Goal: Task Accomplishment & Management: Manage account settings

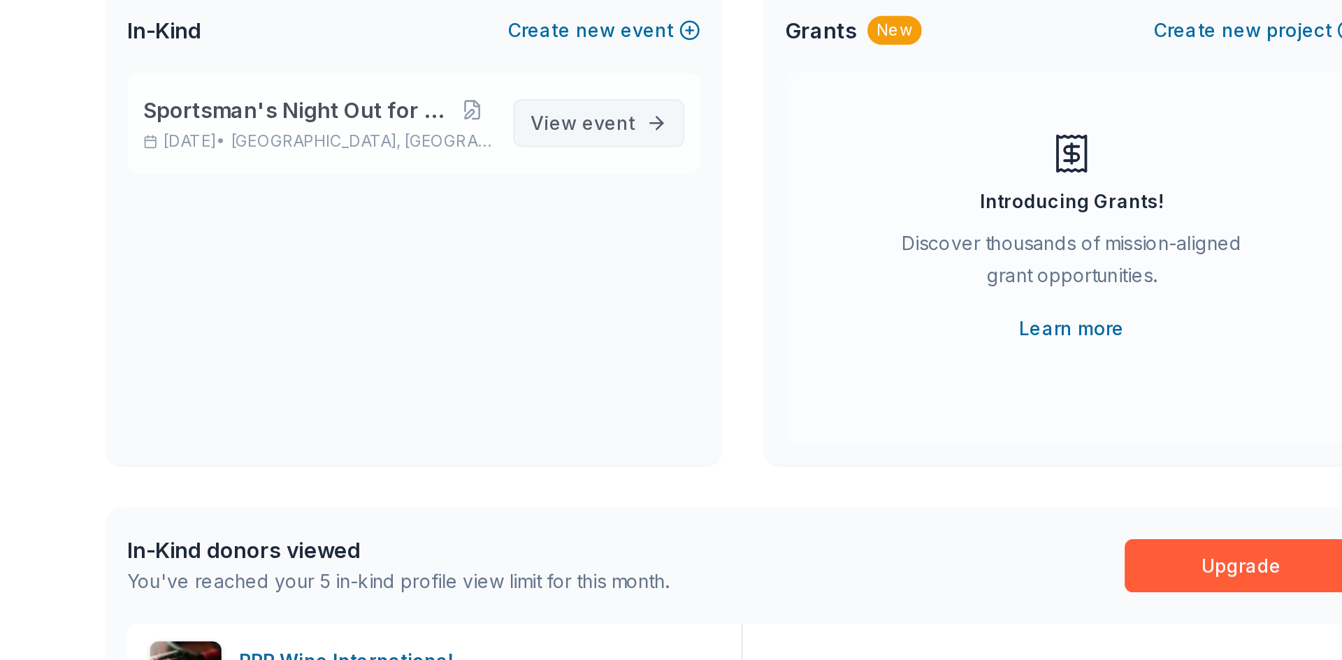
click at [599, 215] on span "event" at bounding box center [600, 216] width 28 height 12
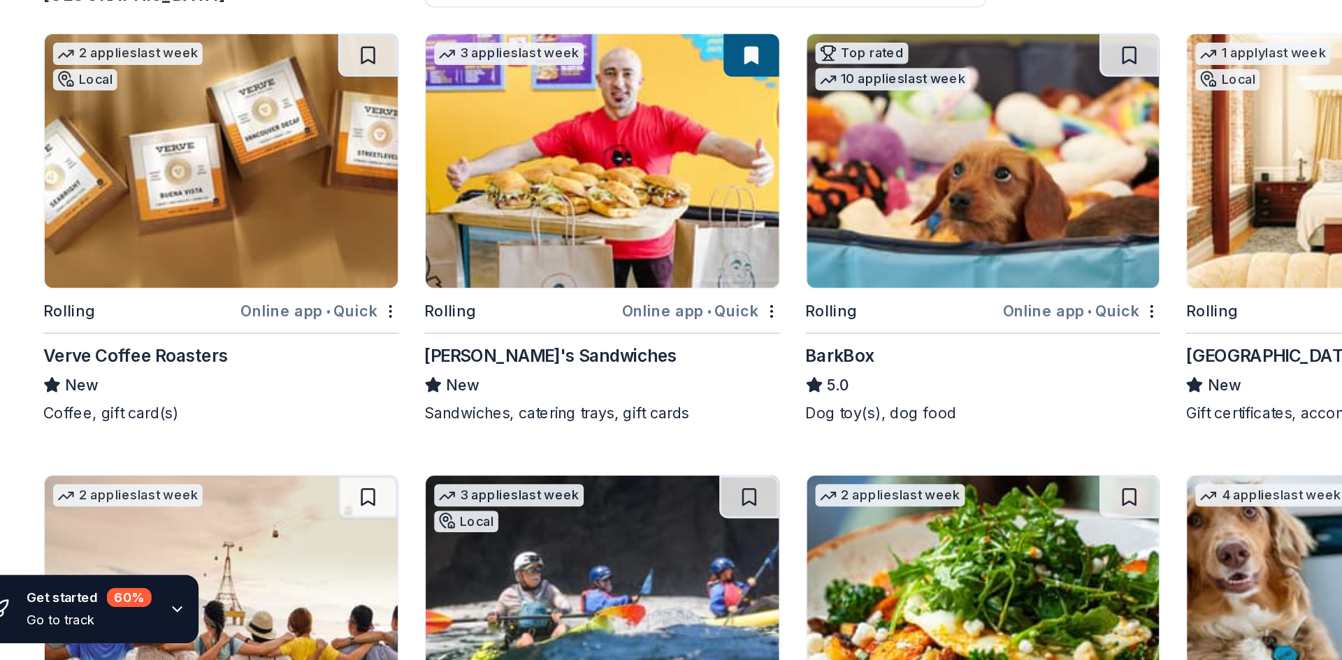
scroll to position [6, 0]
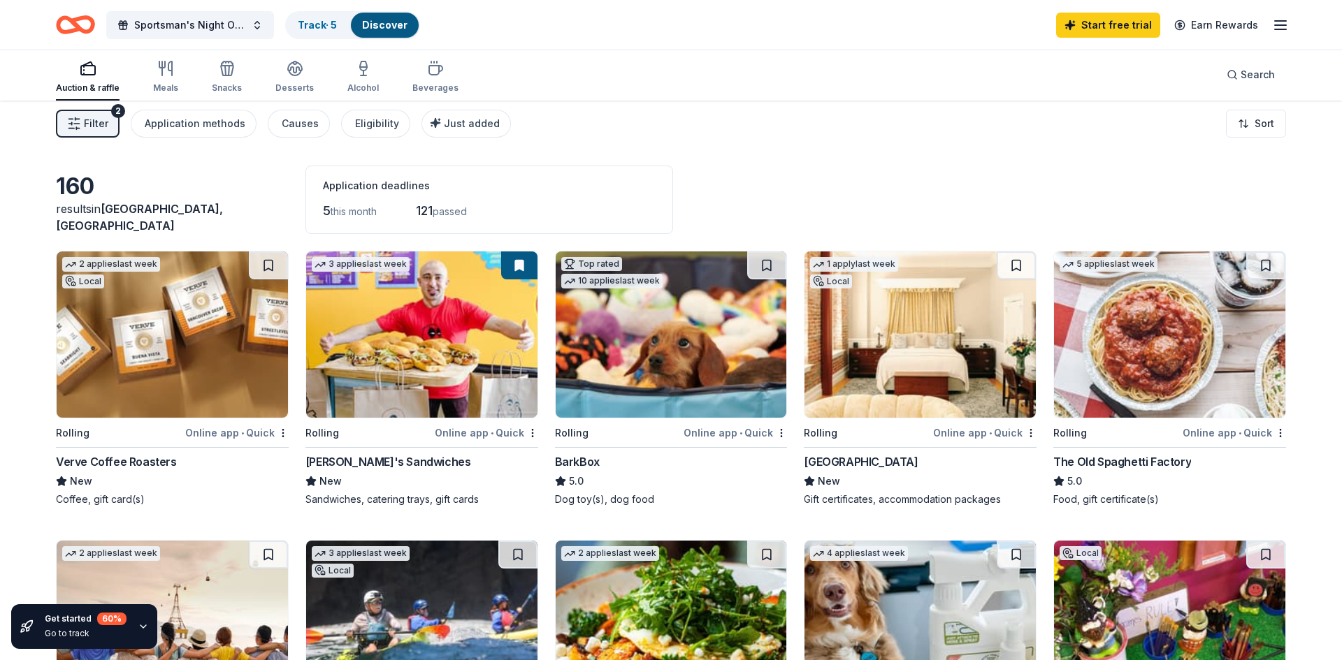
click at [1277, 27] on icon "button" at bounding box center [1280, 25] width 17 height 17
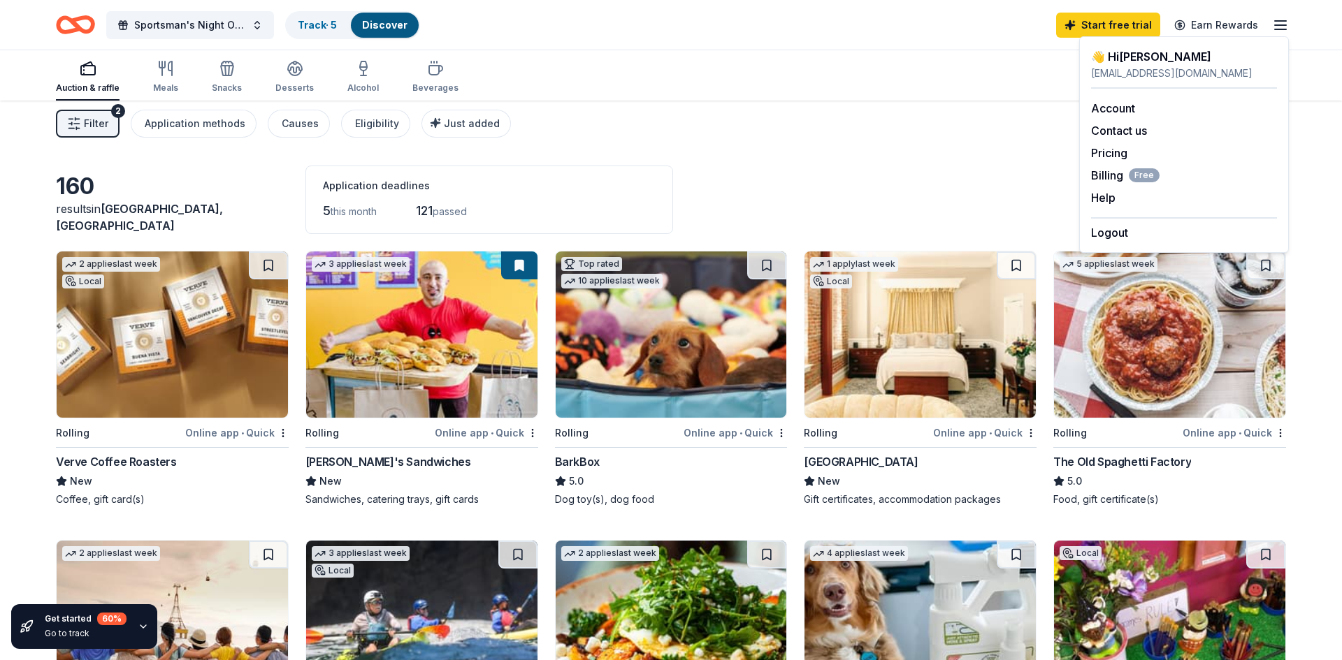
click at [813, 55] on div "Auction & raffle Meals Snacks Desserts Alcohol Beverages Search" at bounding box center [671, 75] width 1230 height 52
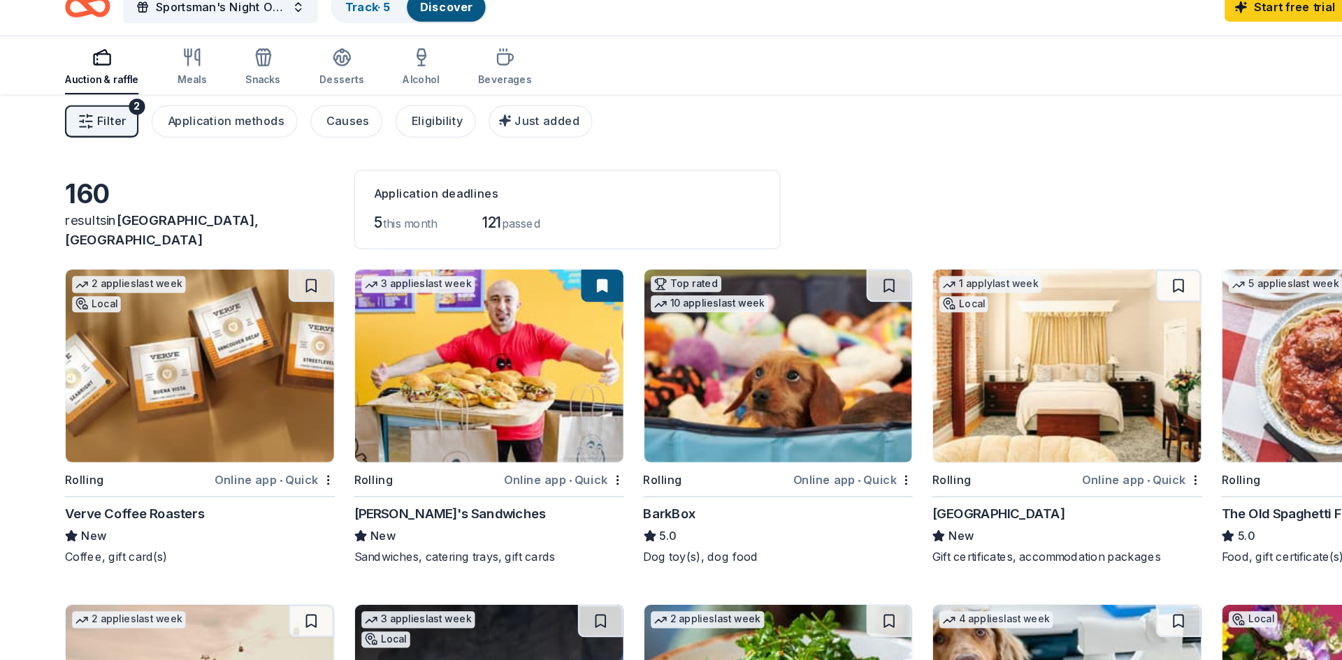
click at [103, 119] on span "Filter" at bounding box center [96, 123] width 24 height 17
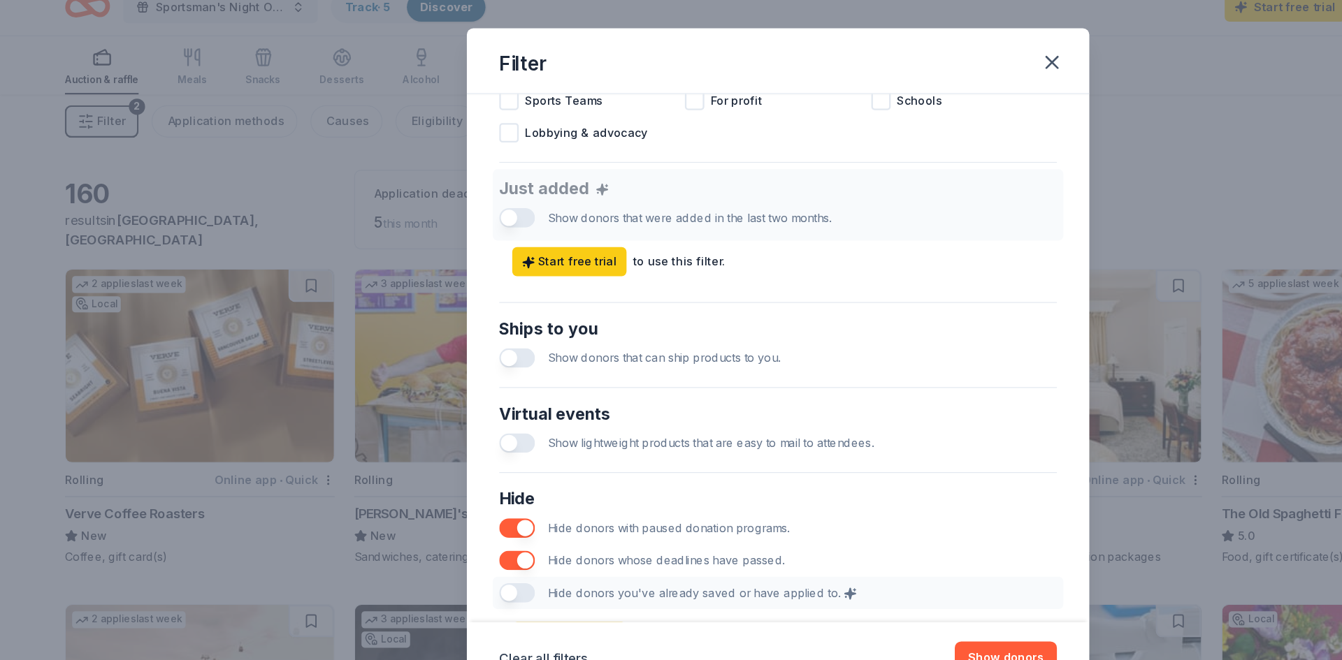
scroll to position [560, 0]
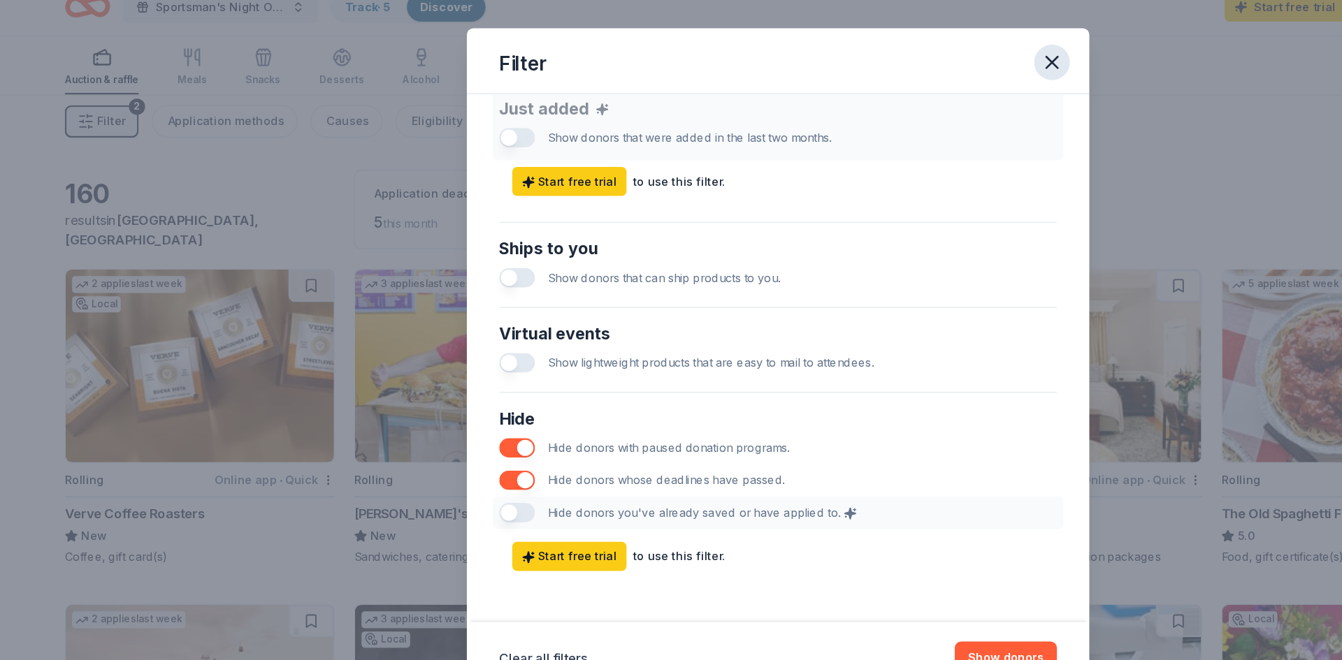
click at [912, 75] on icon "button" at bounding box center [907, 73] width 20 height 20
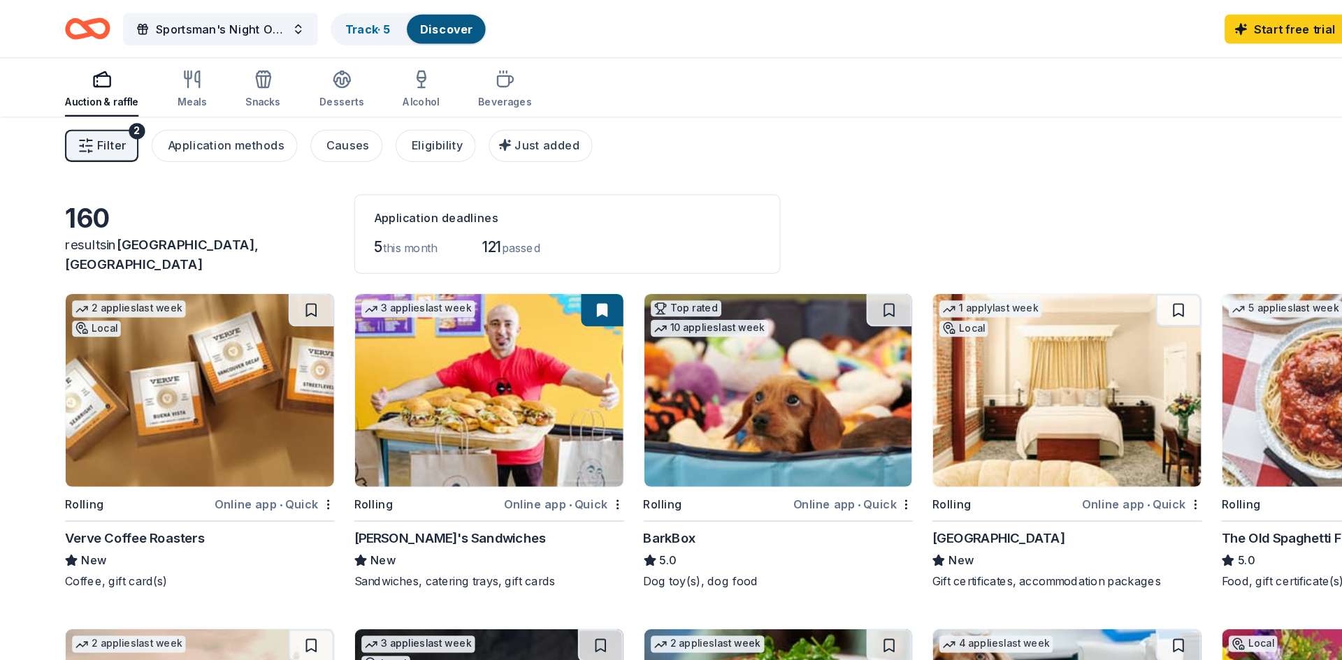
scroll to position [0, 0]
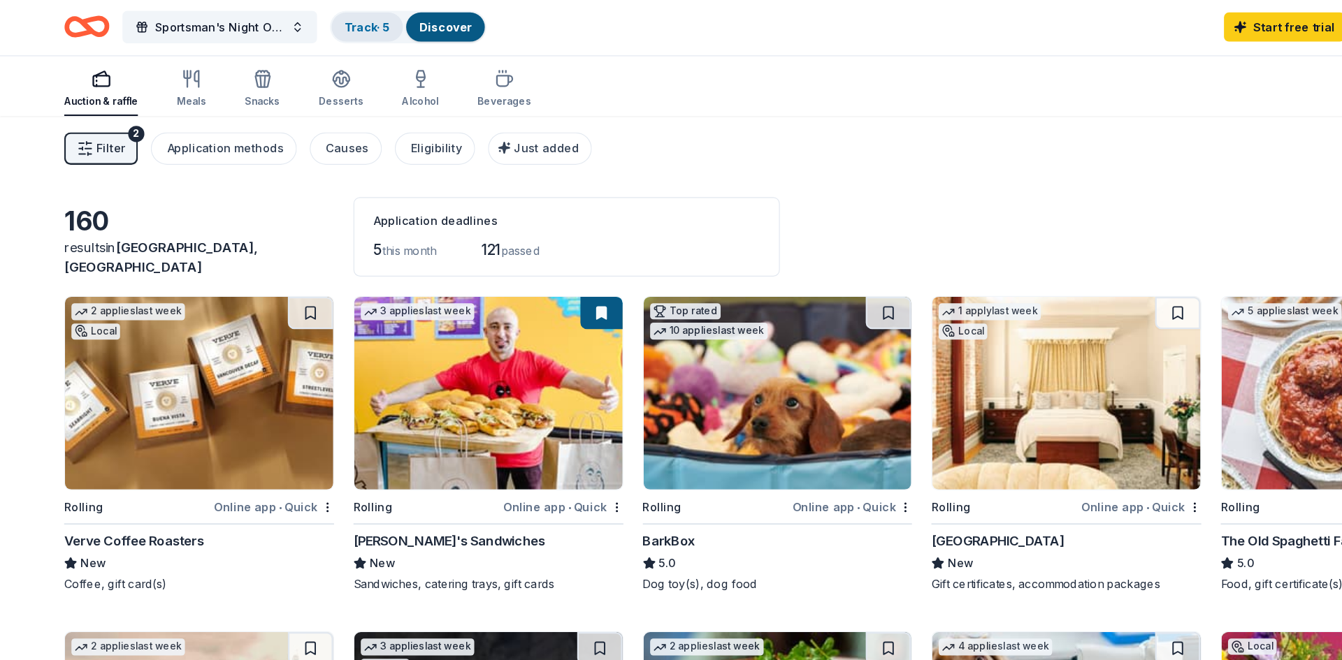
click at [326, 31] on div "Track · 5" at bounding box center [316, 25] width 61 height 25
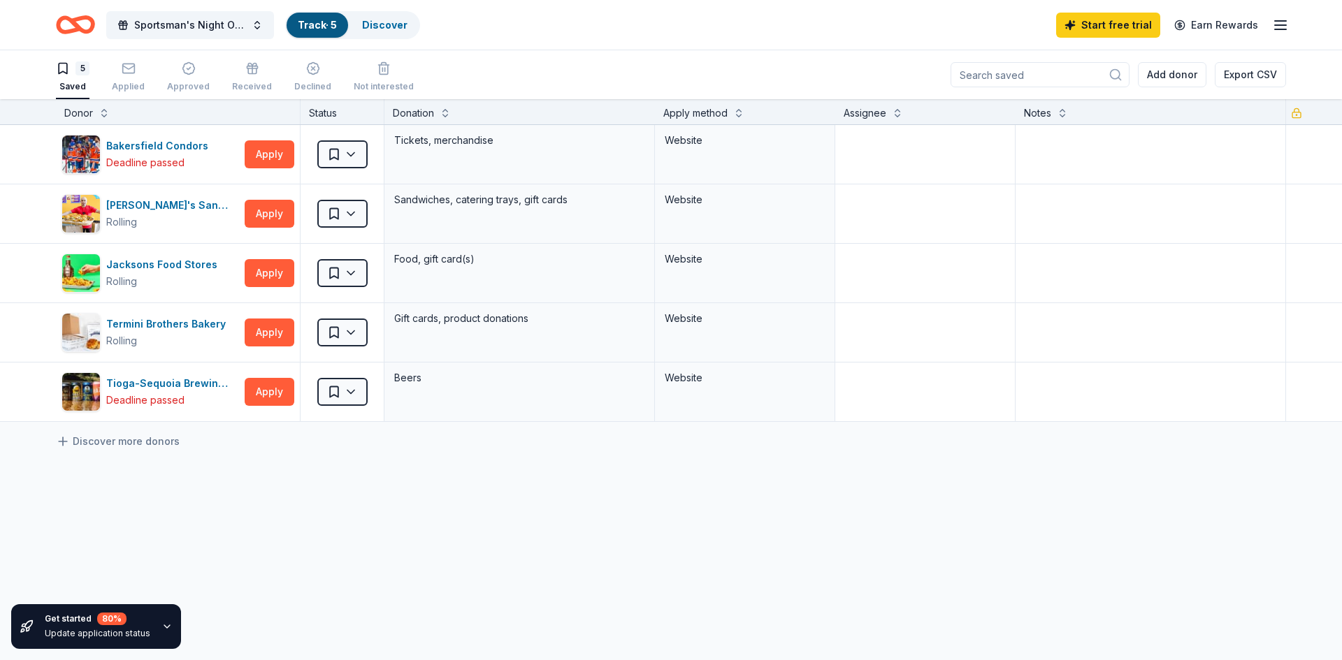
click at [327, 32] on div "Track · 5" at bounding box center [316, 25] width 61 height 25
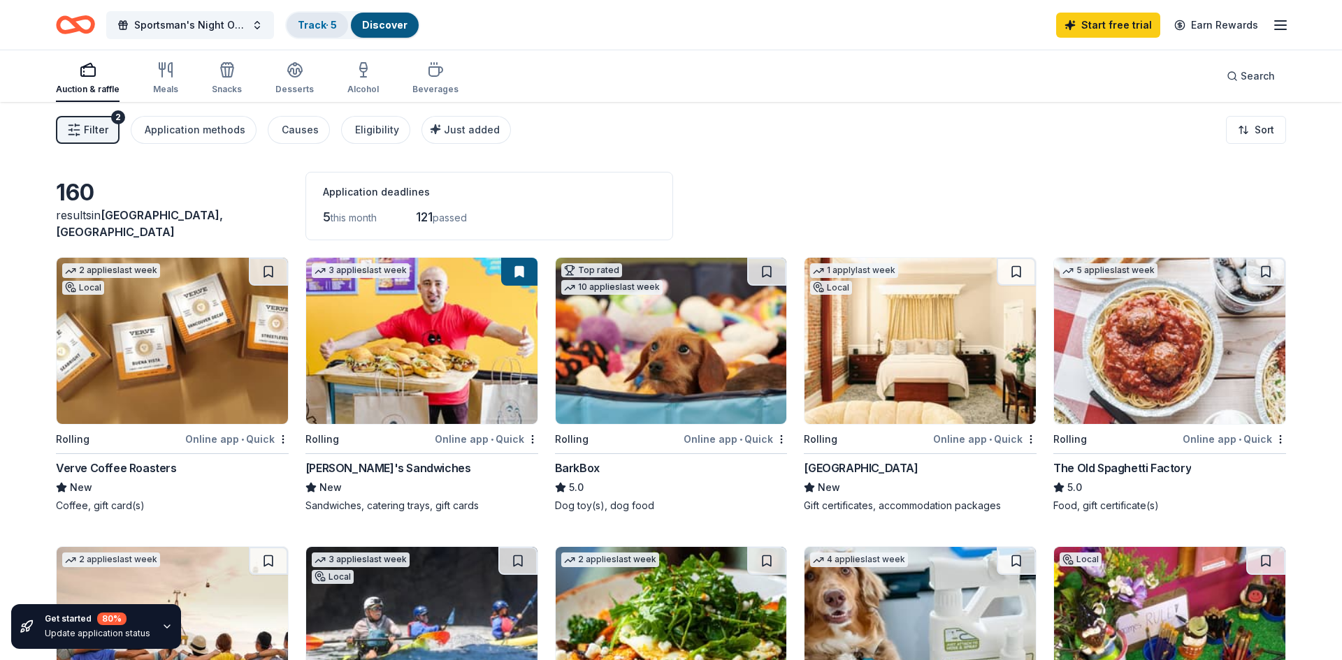
click at [319, 22] on link "Track · 5" at bounding box center [317, 25] width 39 height 12
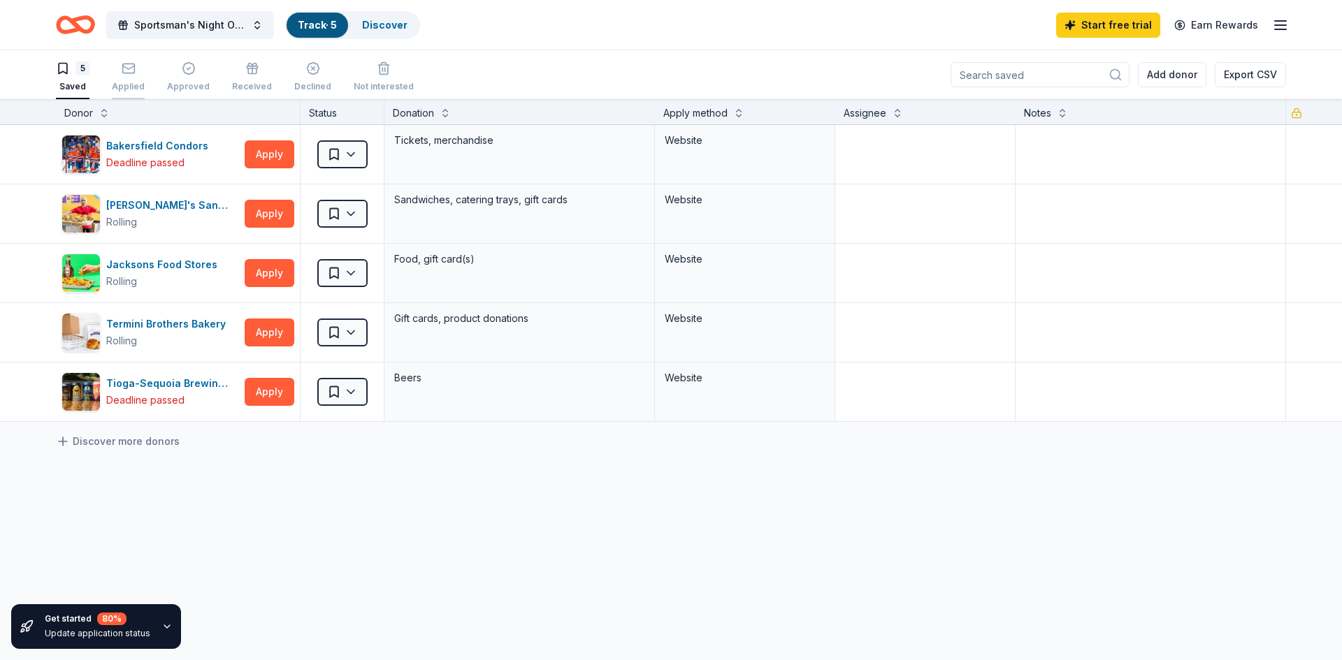
click at [133, 77] on div "Applied" at bounding box center [128, 76] width 33 height 31
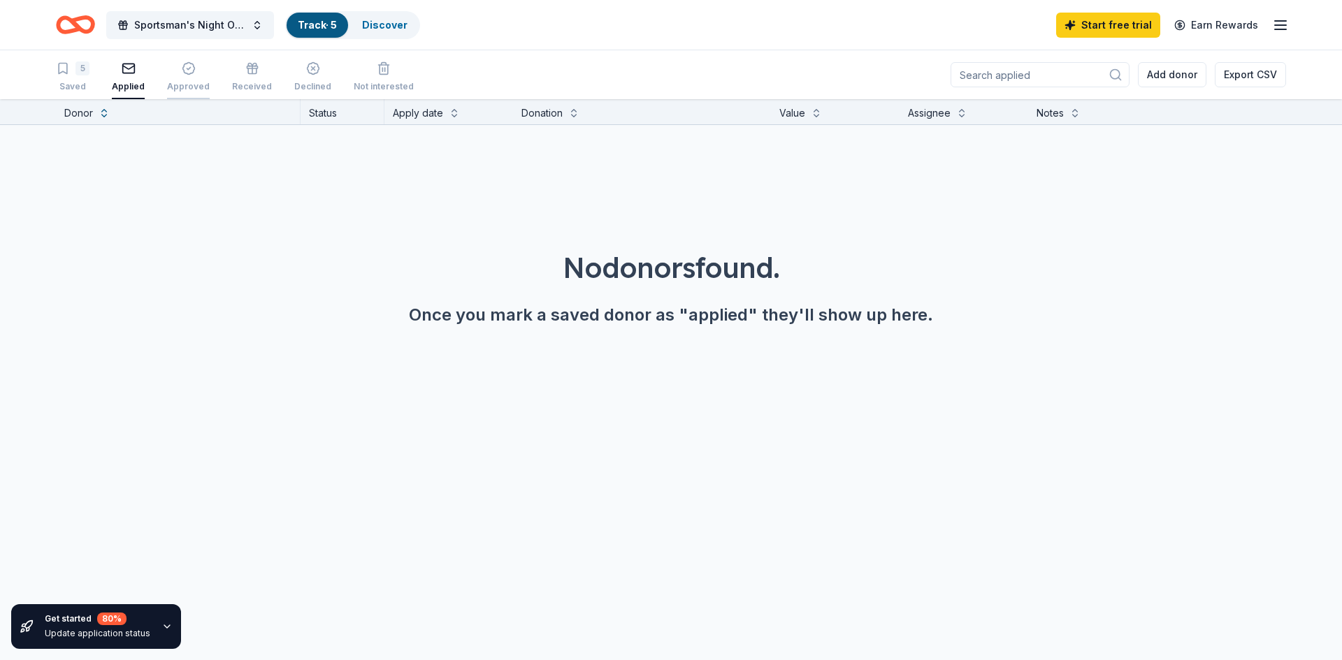
click at [182, 89] on div "Approved" at bounding box center [188, 86] width 43 height 11
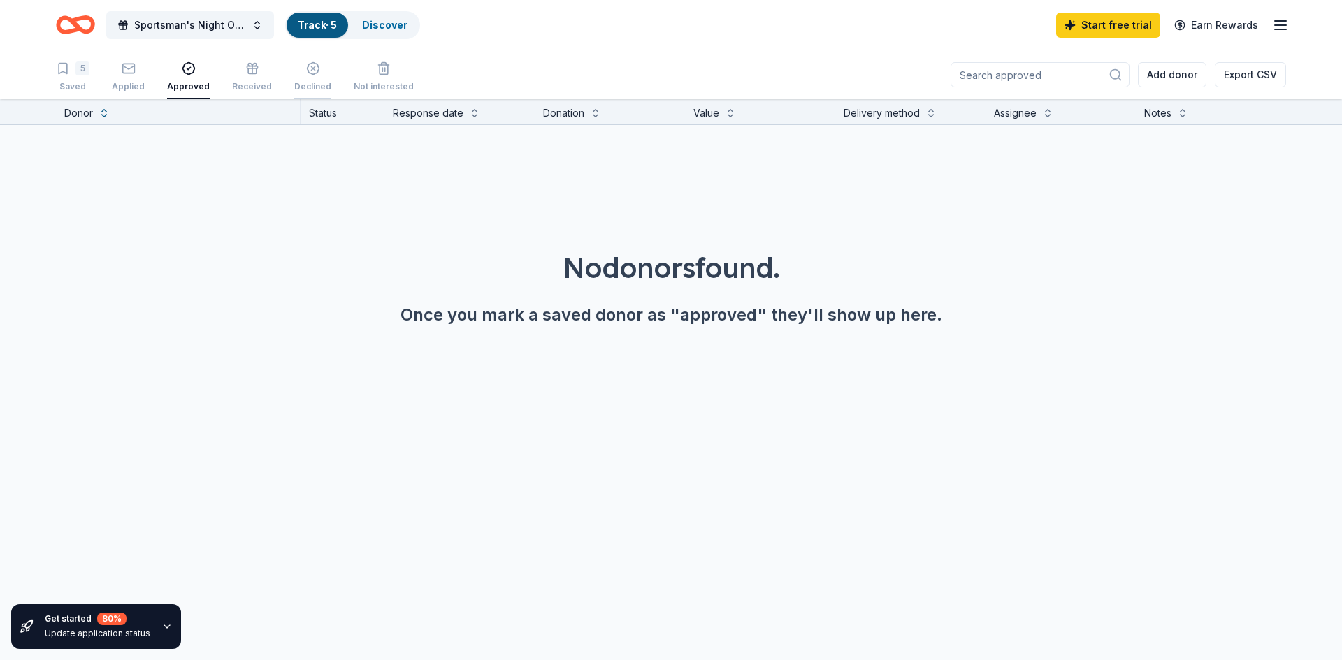
click at [309, 82] on div "Declined" at bounding box center [312, 86] width 37 height 11
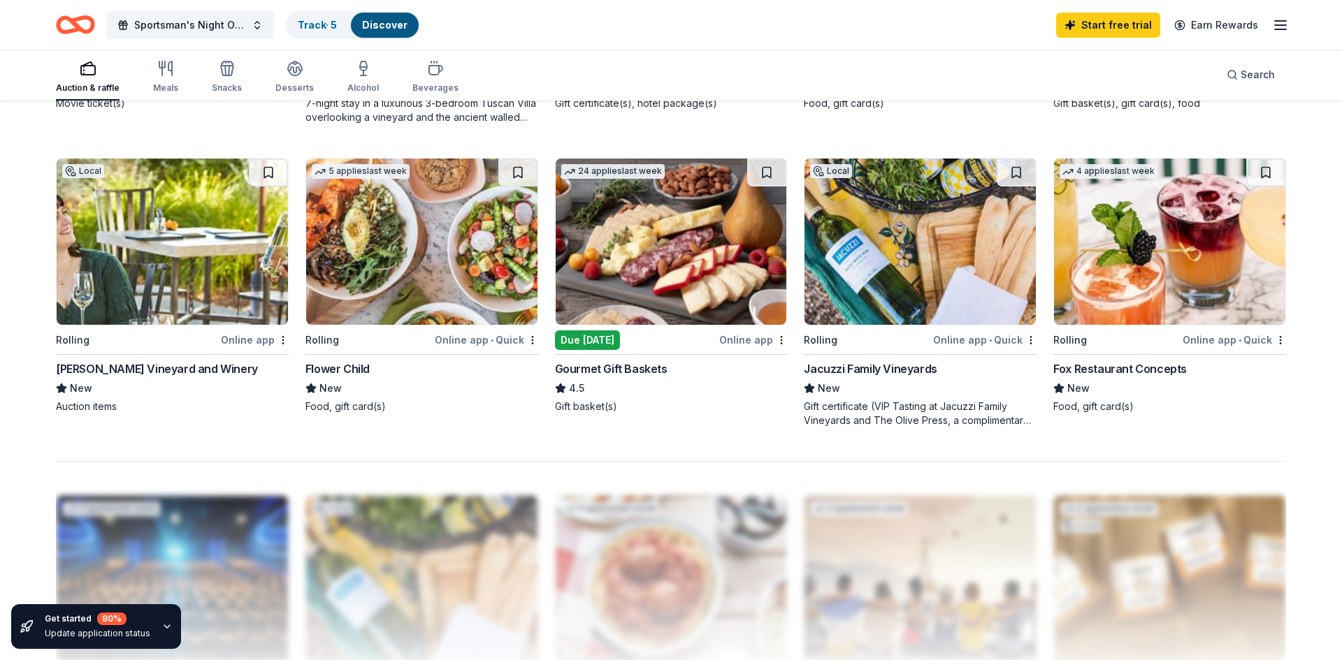
scroll to position [1356, 0]
